Goal: Transaction & Acquisition: Book appointment/travel/reservation

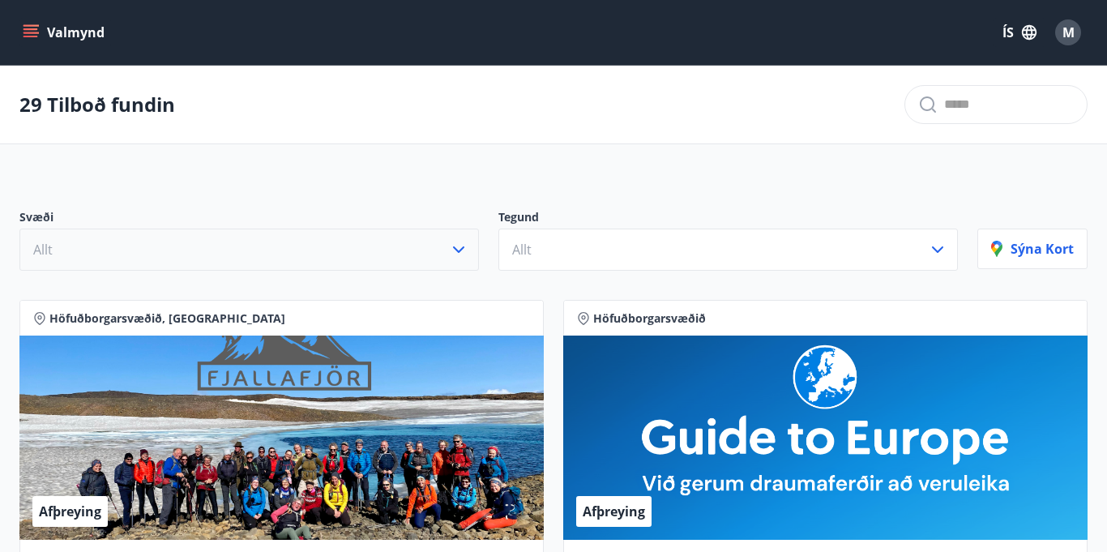
click at [459, 246] on icon "button" at bounding box center [458, 249] width 19 height 19
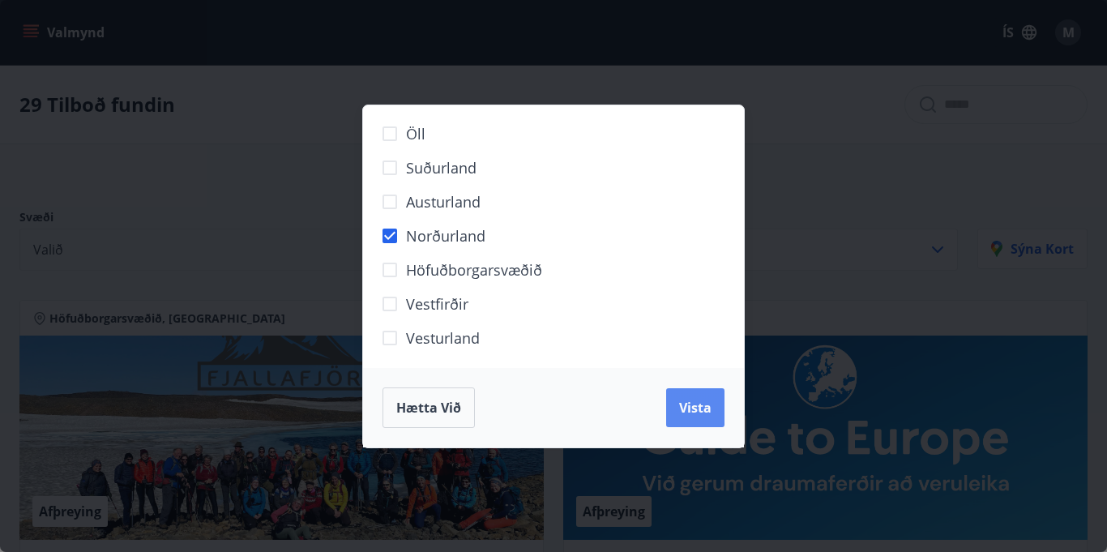
click at [688, 414] on span "Vista" at bounding box center [695, 408] width 32 height 18
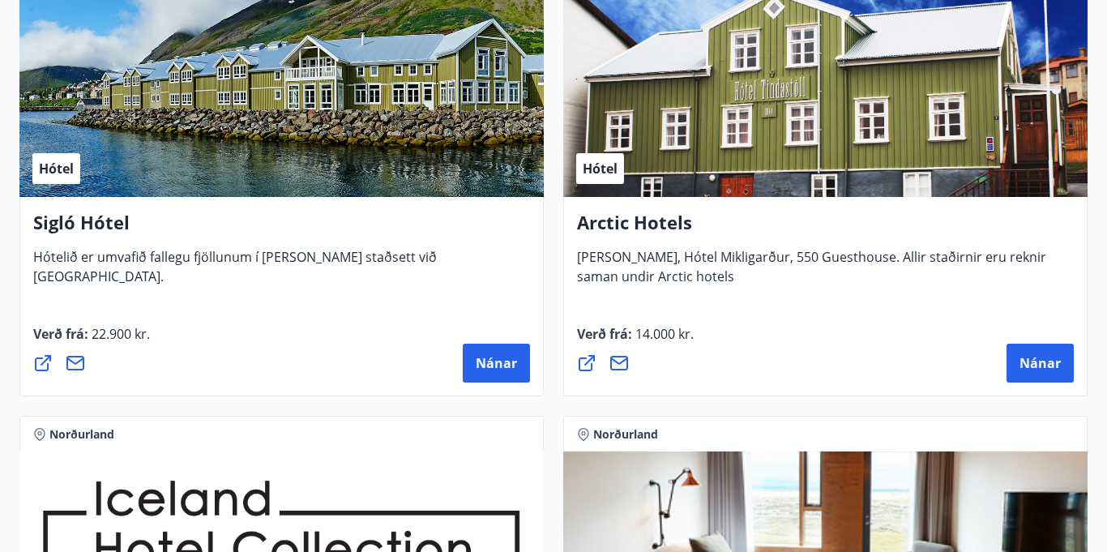
scroll to position [879, 0]
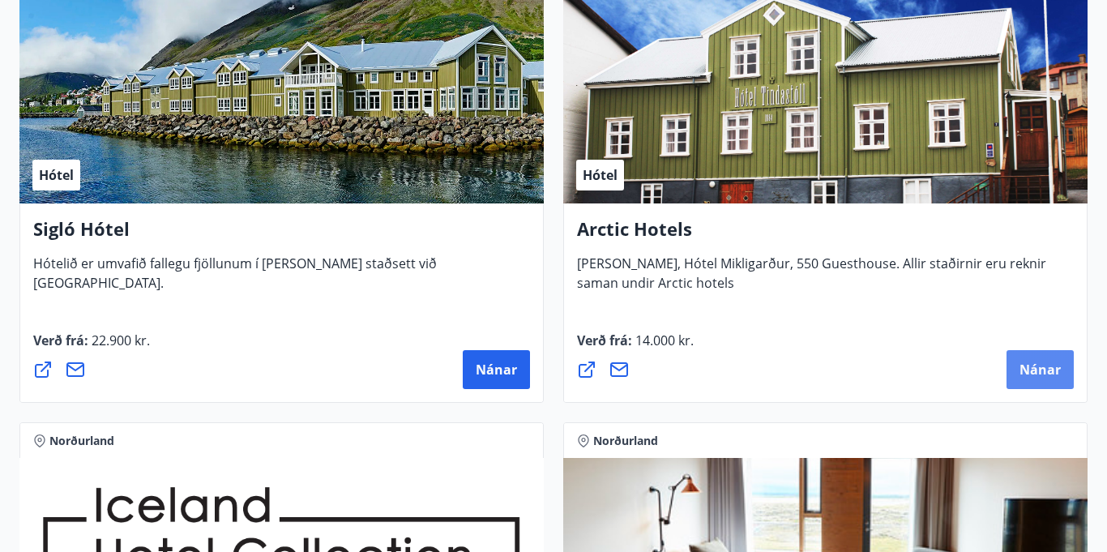
click at [1052, 362] on span "Nánar" at bounding box center [1039, 370] width 41 height 18
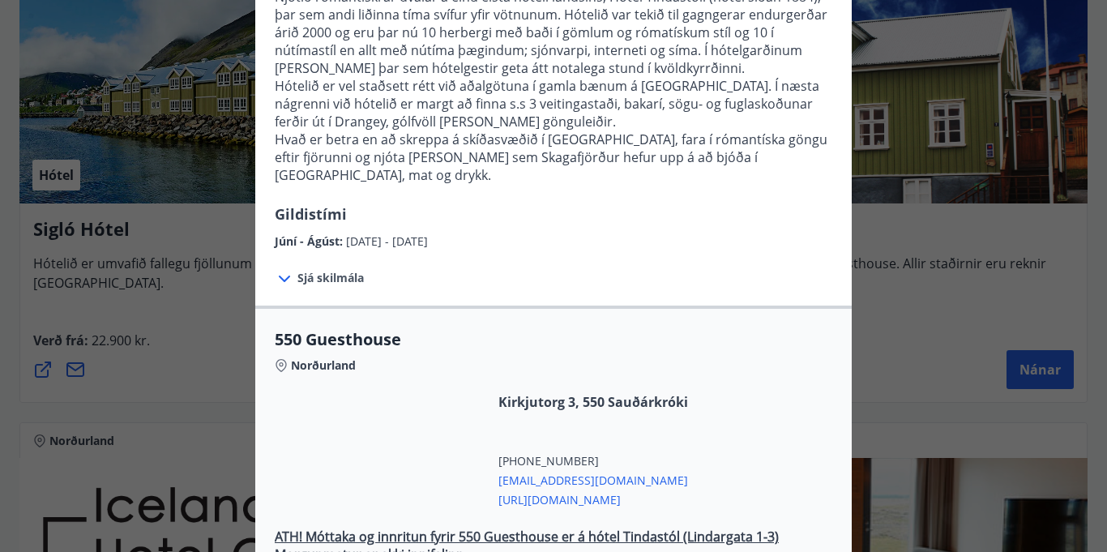
scroll to position [240, 0]
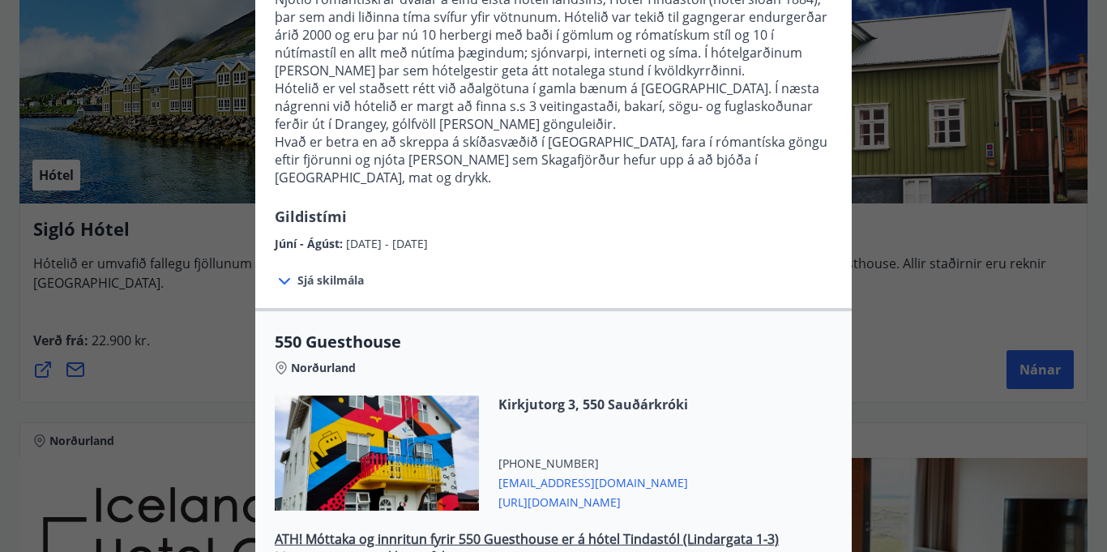
click at [282, 278] on icon at bounding box center [284, 281] width 11 height 6
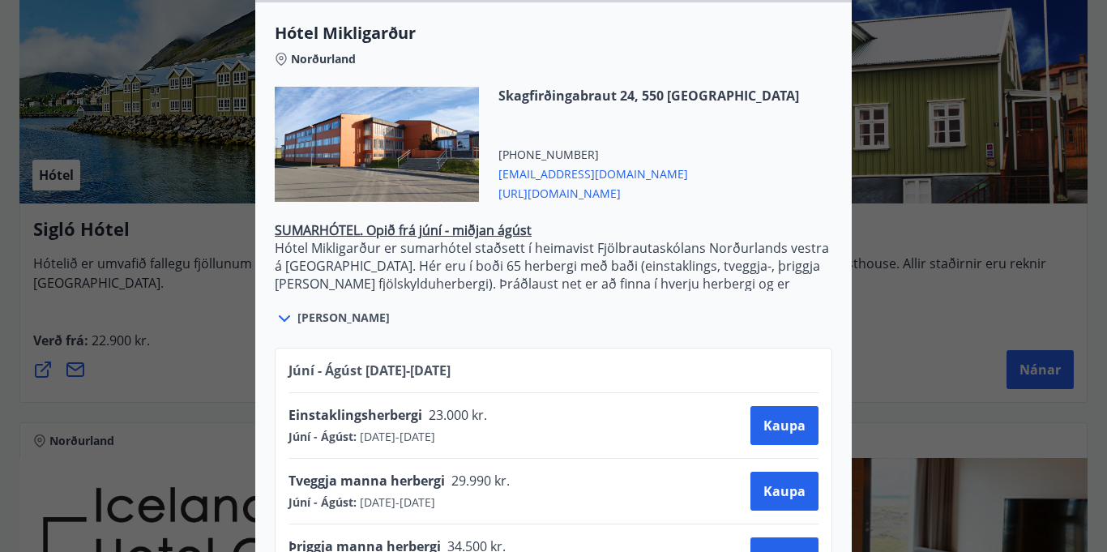
scroll to position [2308, 0]
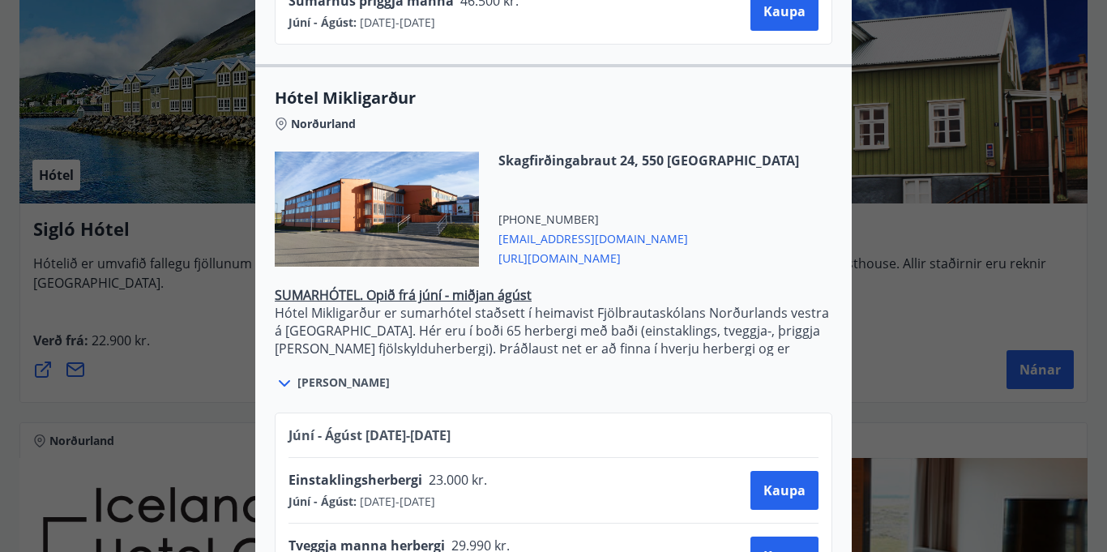
click at [363, 256] on div "[STREET_ADDRESS] [PHONE_NUMBER] [EMAIL_ADDRESS][DOMAIN_NAME] [URL][DOMAIN_NAME]" at bounding box center [553, 219] width 557 height 135
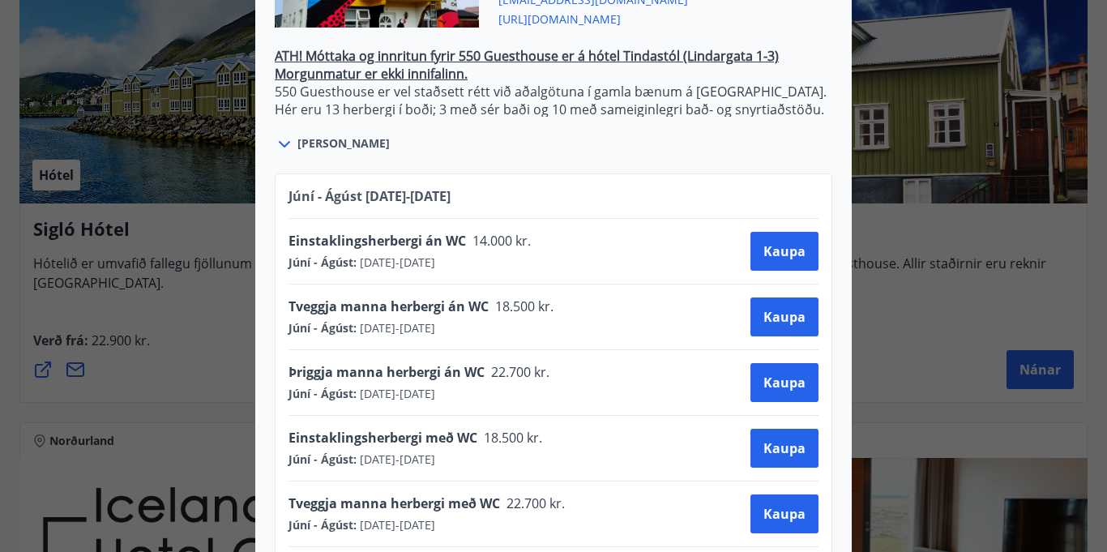
scroll to position [804, 0]
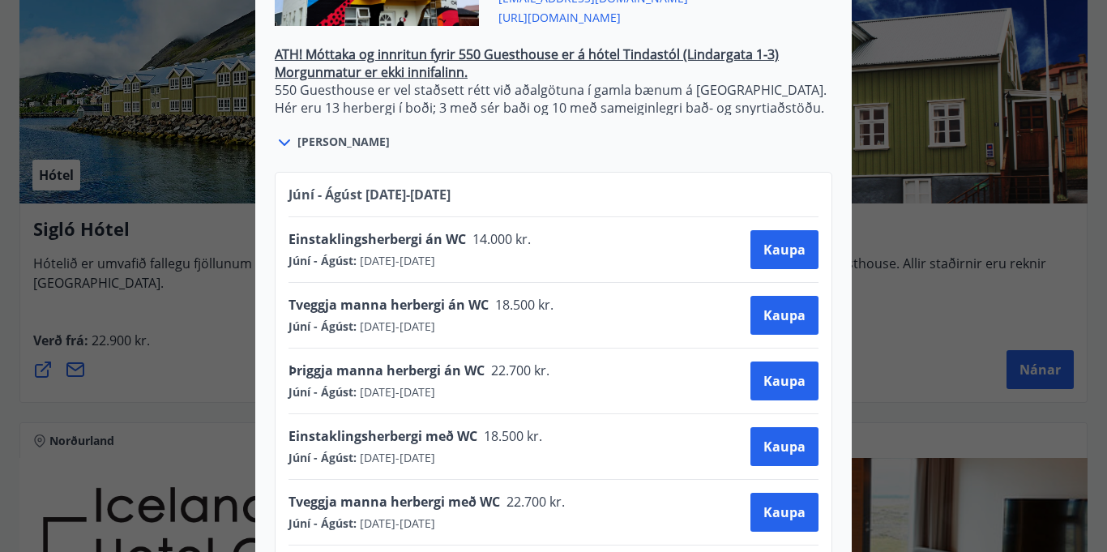
click at [314, 456] on div "Einstaklingsherbergi með WC 18.500 kr. Júní - Ágúst : [DATE] - [DATE] [PERSON_N…" at bounding box center [553, 446] width 530 height 65
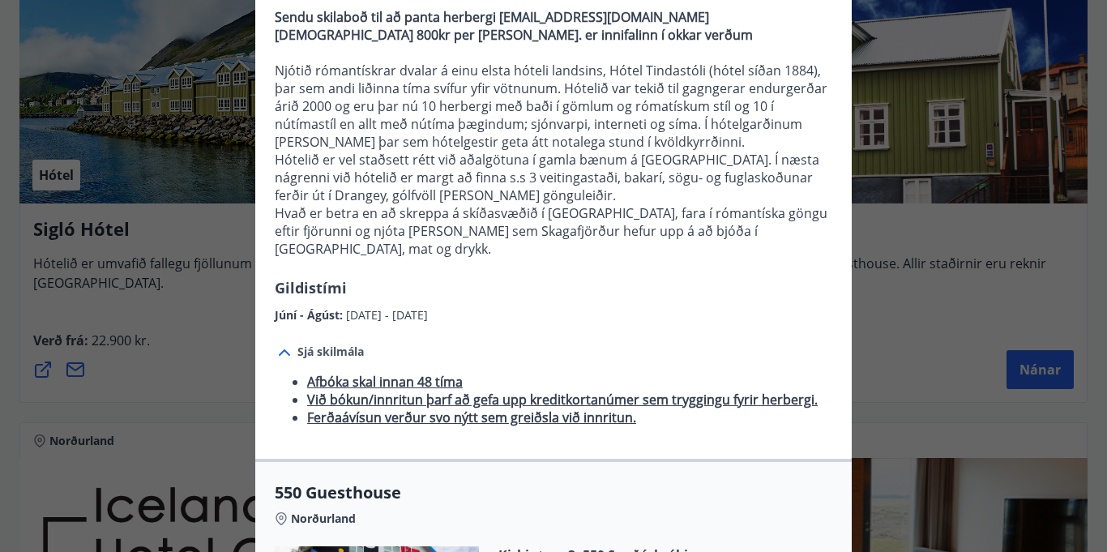
scroll to position [99, 0]
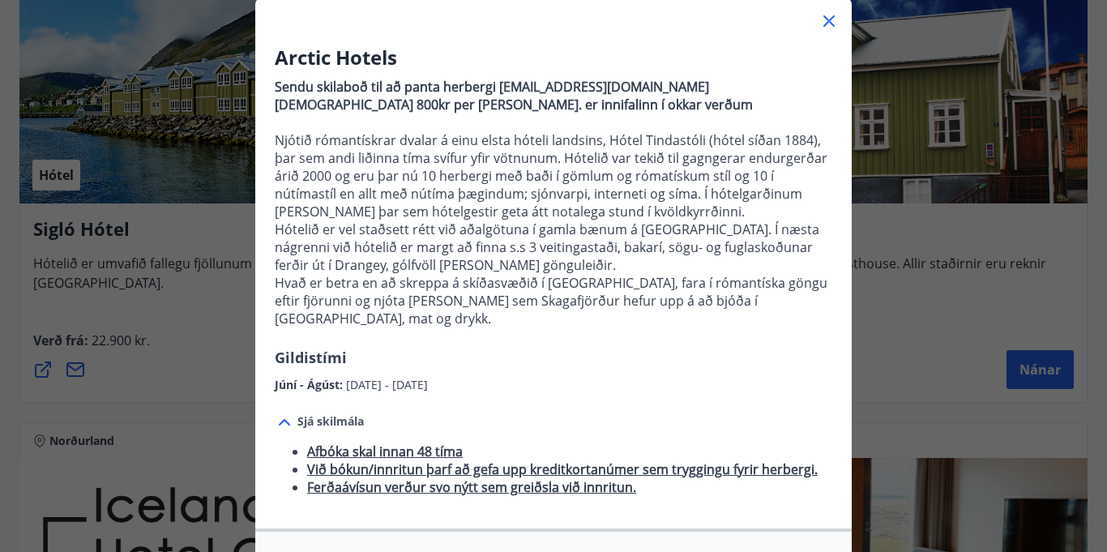
click at [826, 22] on icon at bounding box center [828, 20] width 19 height 19
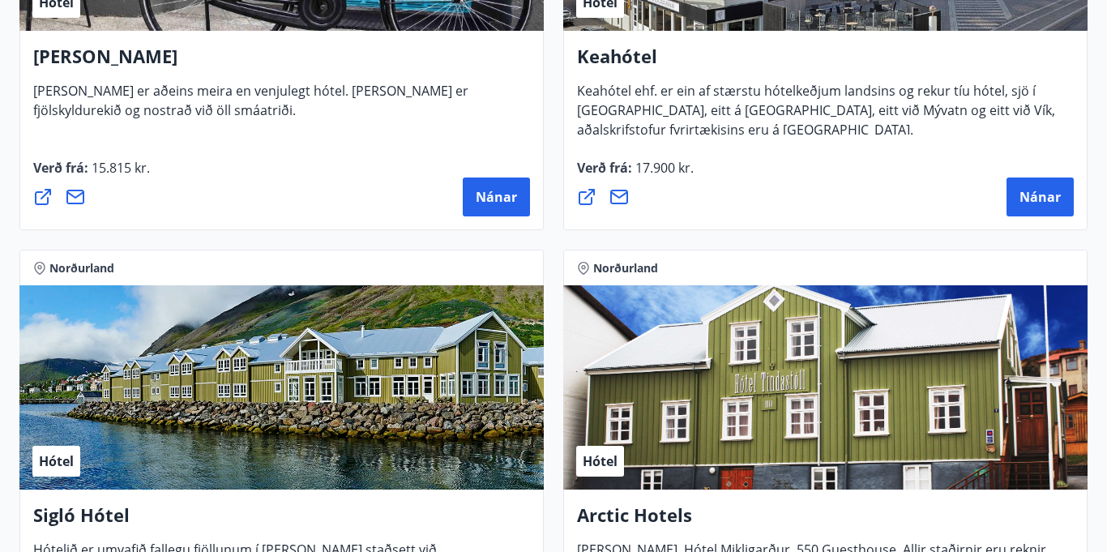
scroll to position [592, 0]
